Goal: Information Seeking & Learning: Understand process/instructions

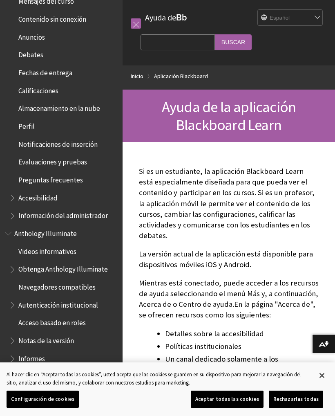
scroll to position [242, 0]
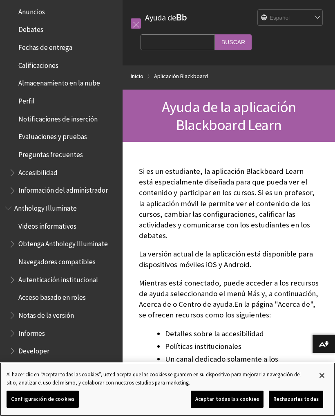
click at [235, 401] on button "Aceptar todas las cookies" at bounding box center [227, 398] width 73 height 17
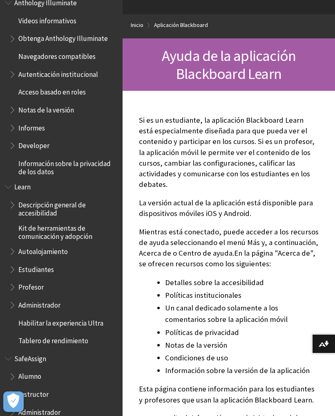
scroll to position [52, 0]
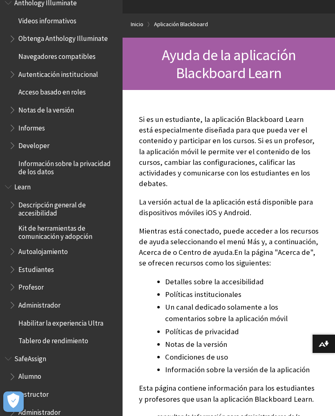
click at [69, 370] on span "Alumno" at bounding box center [63, 377] width 109 height 14
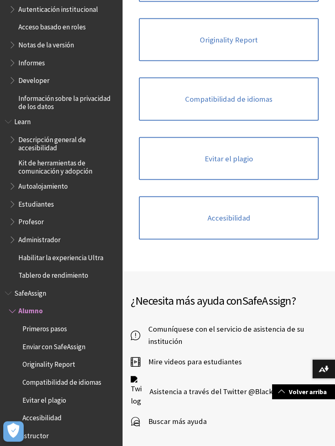
scroll to position [350, 0]
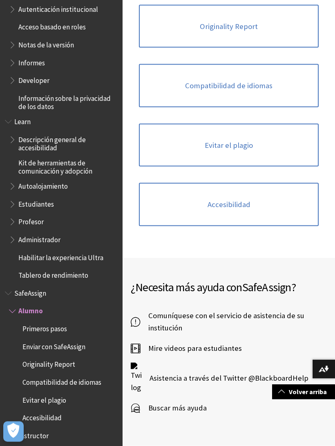
click at [284, 205] on link "Accesibilidad" at bounding box center [229, 204] width 180 height 43
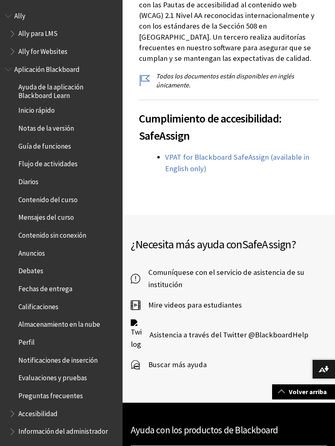
click at [66, 108] on span "Inicio rápido" at bounding box center [63, 111] width 109 height 14
